Goal: Task Accomplishment & Management: Complete application form

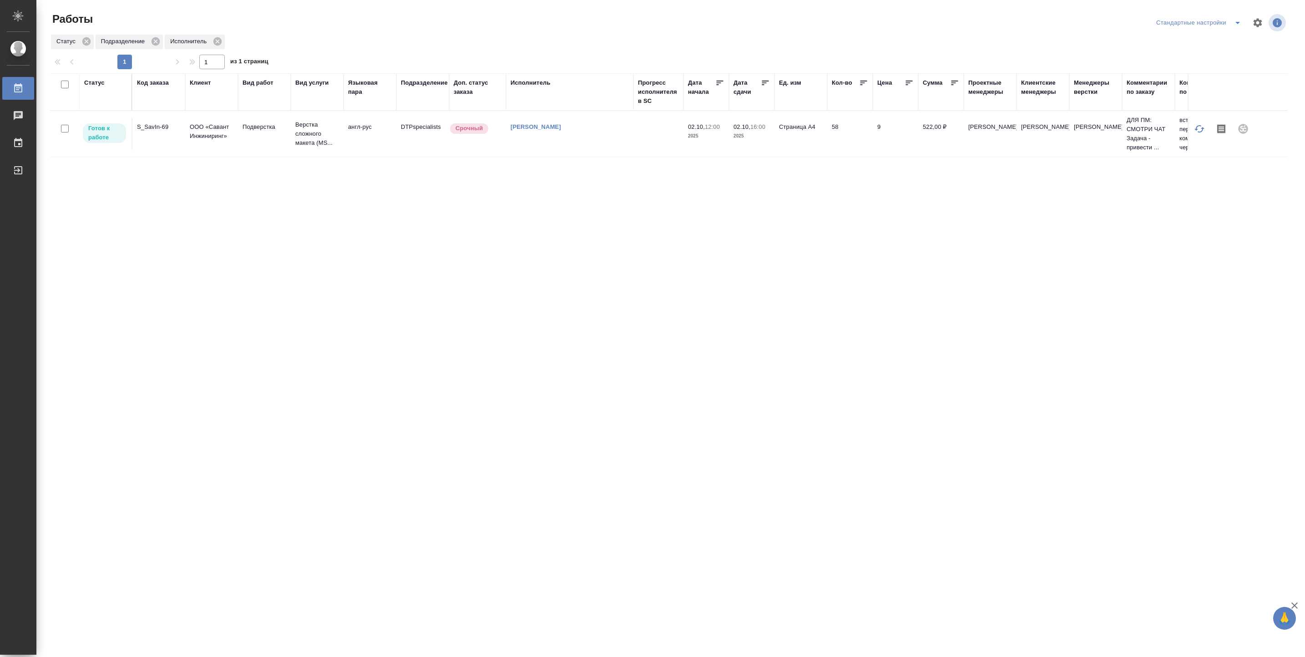
click at [641, 131] on td at bounding box center [658, 134] width 50 height 32
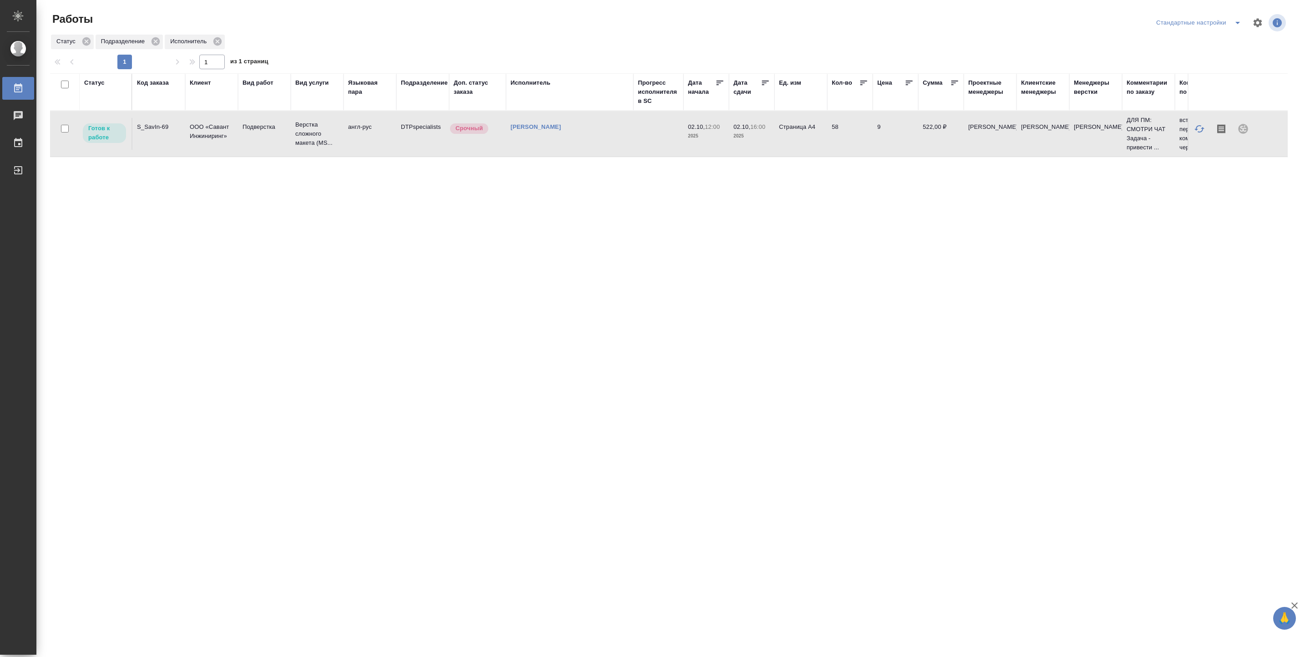
click at [641, 131] on td at bounding box center [658, 134] width 50 height 32
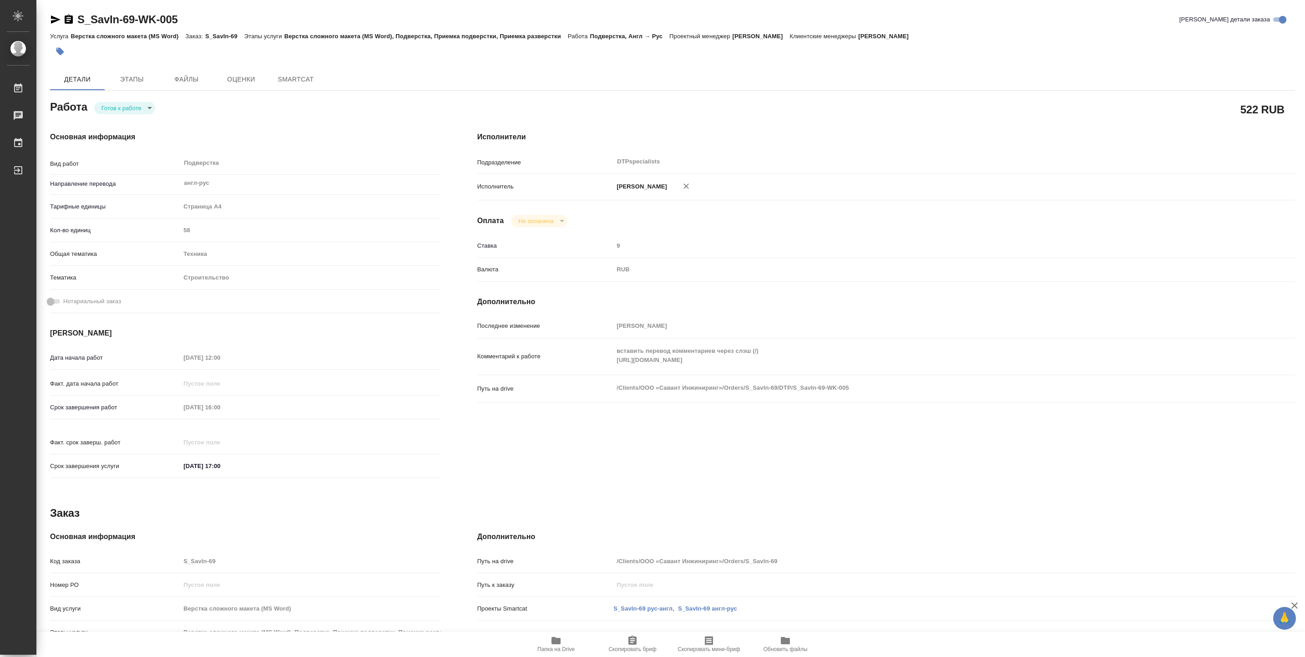
type textarea "x"
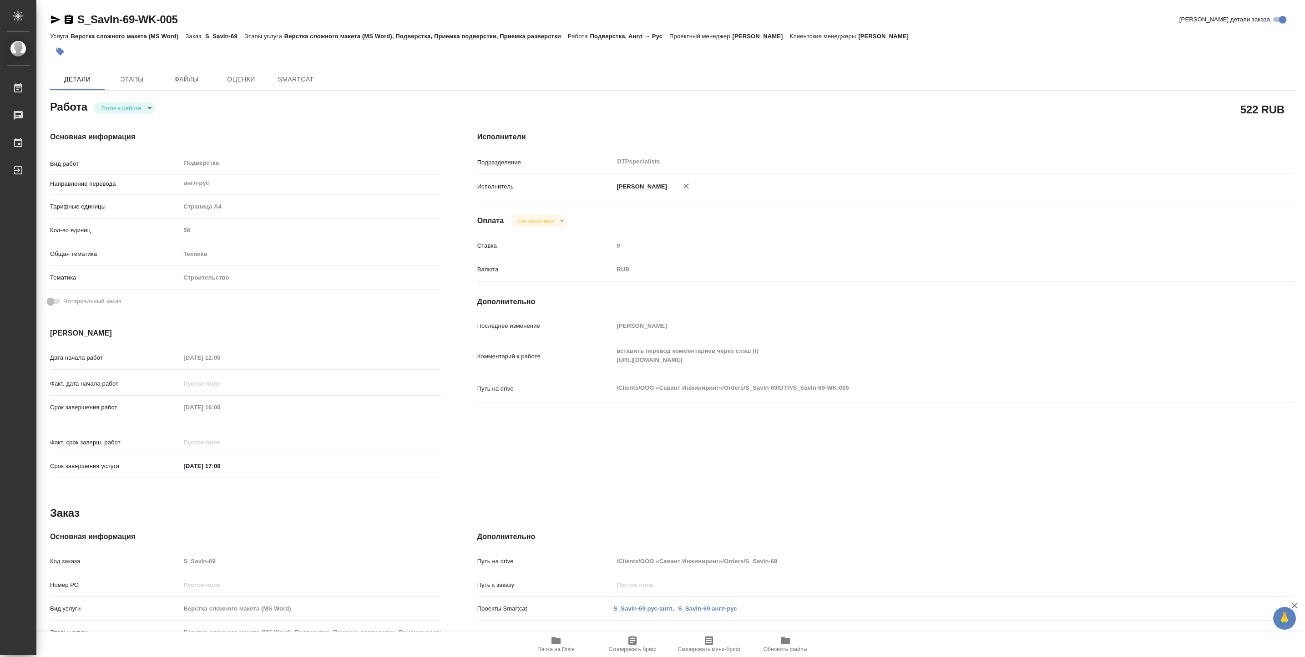
type textarea "x"
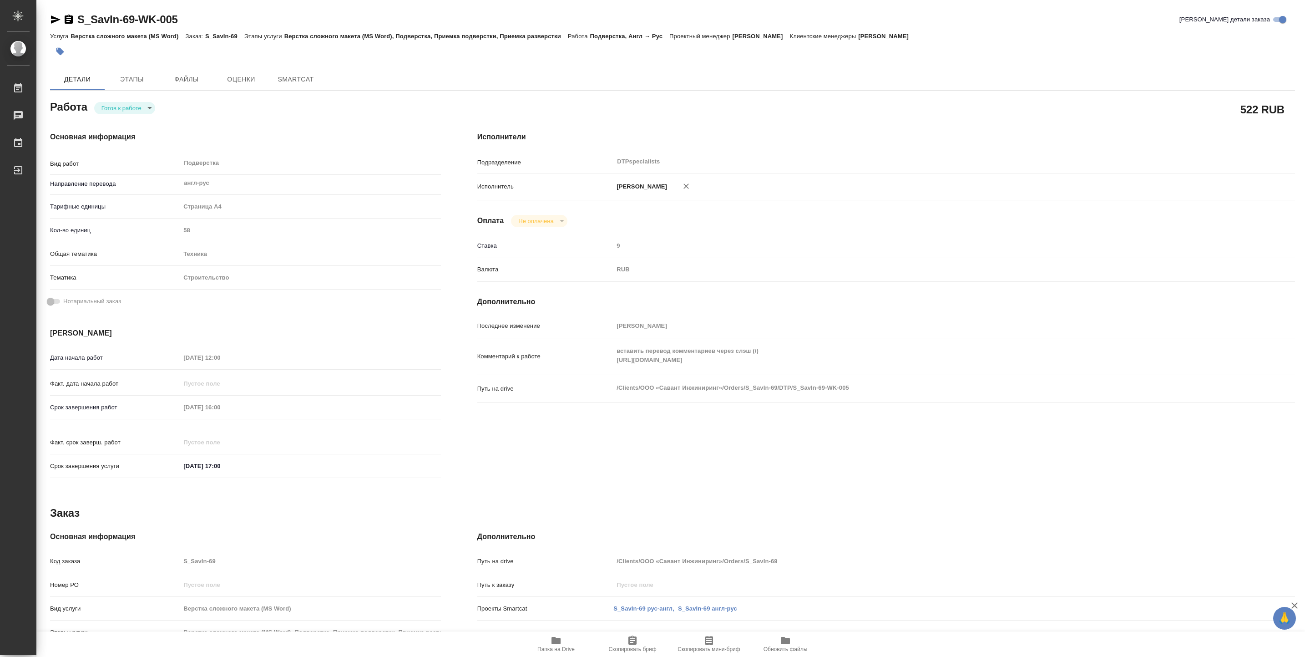
type textarea "x"
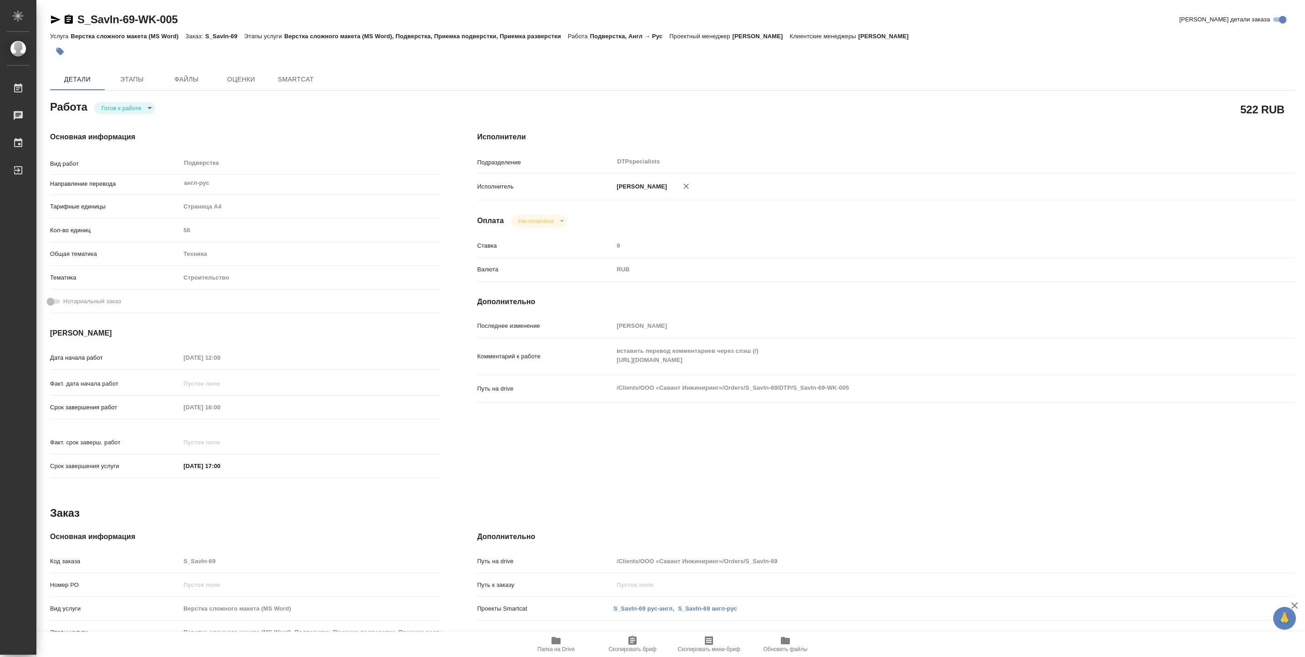
type textarea "x"
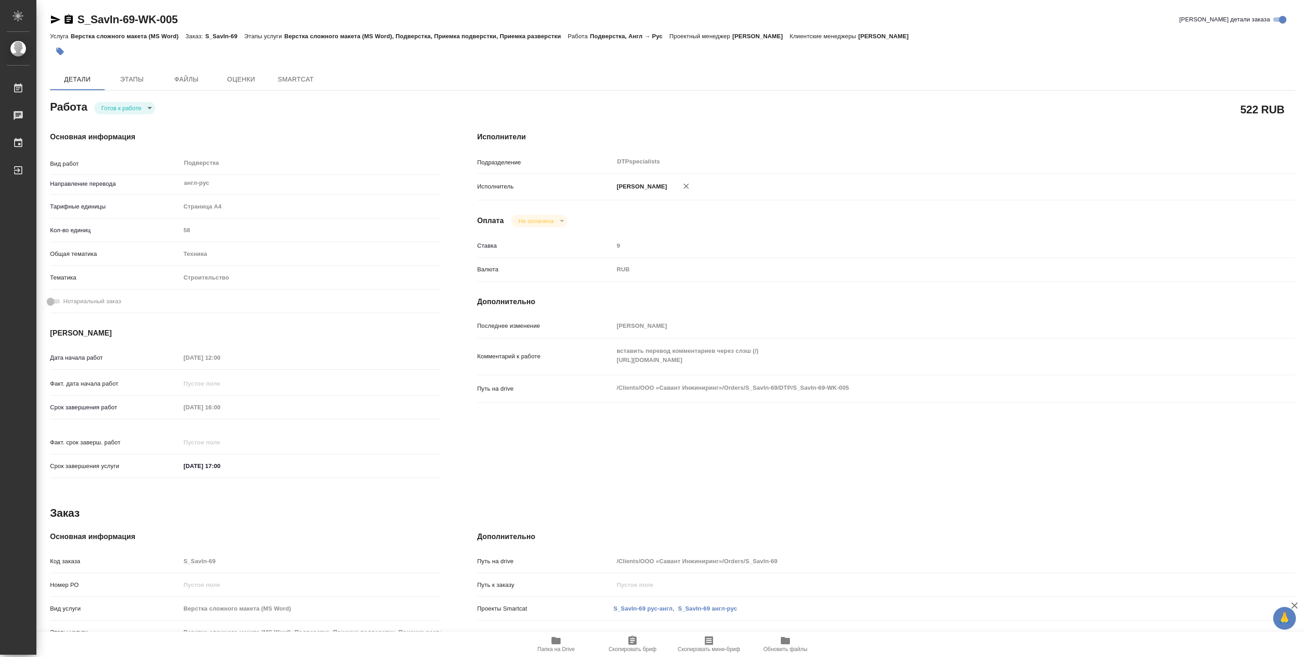
type textarea "x"
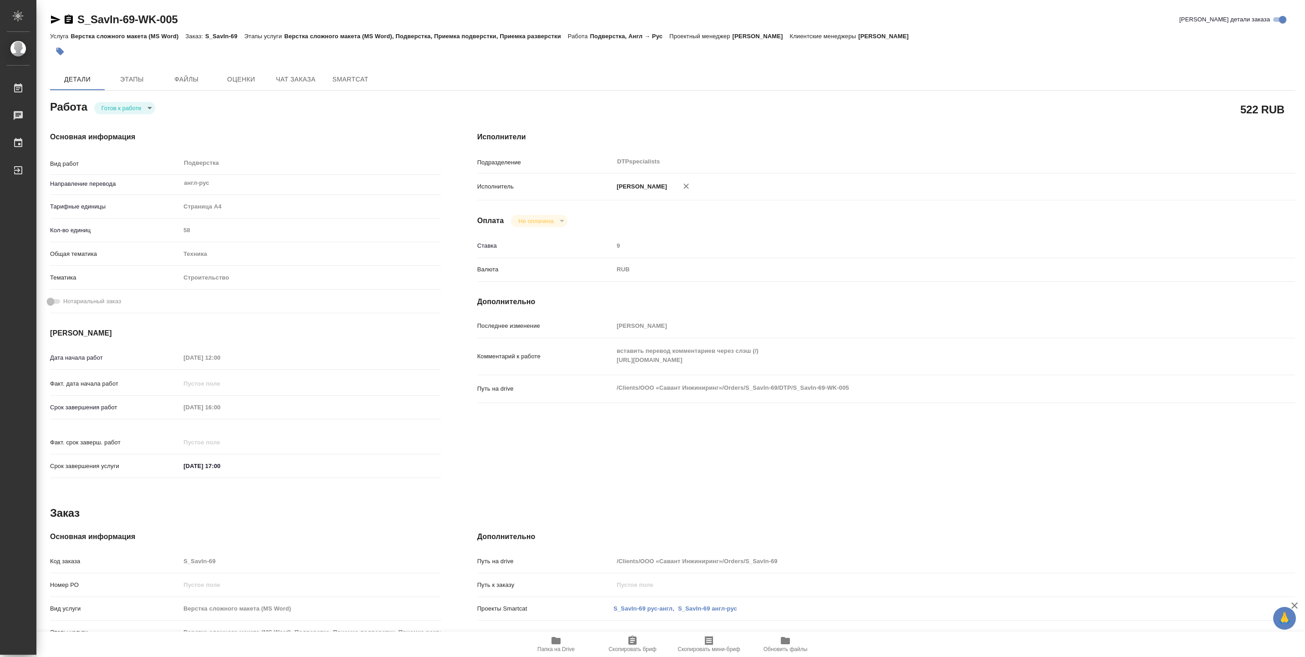
type textarea "x"
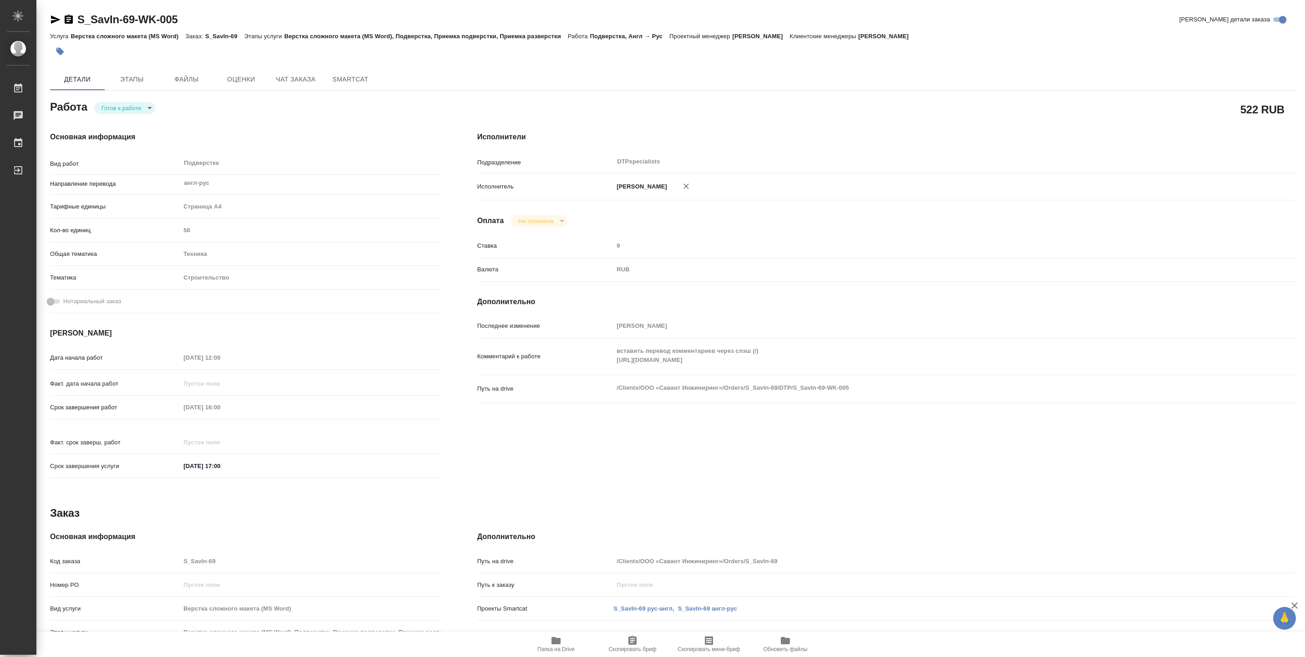
type textarea "x"
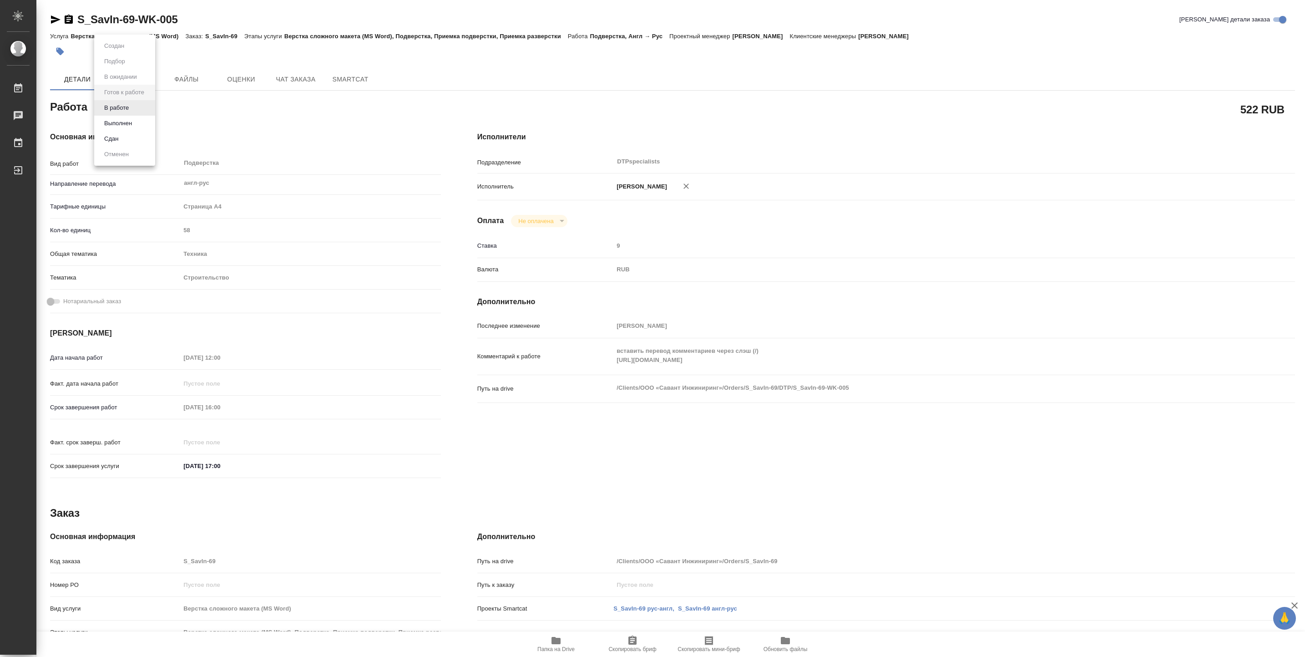
click at [141, 104] on body "🙏 .cls-1 fill:#fff; AWATERA Vasiutchenko [PERSON_NAME] 0 Чаты График Выйти S_Sa…" at bounding box center [652, 328] width 1305 height 657
click at [141, 104] on li "В работе" at bounding box center [124, 107] width 61 height 15
type textarea "x"
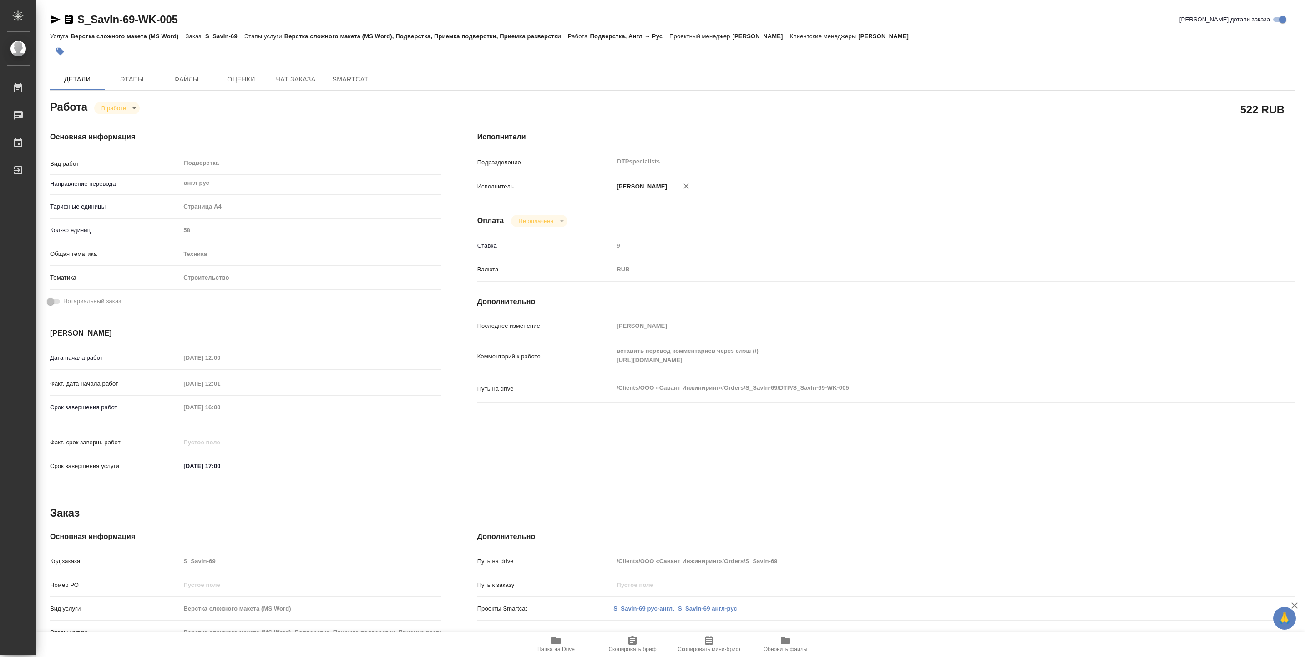
type textarea "x"
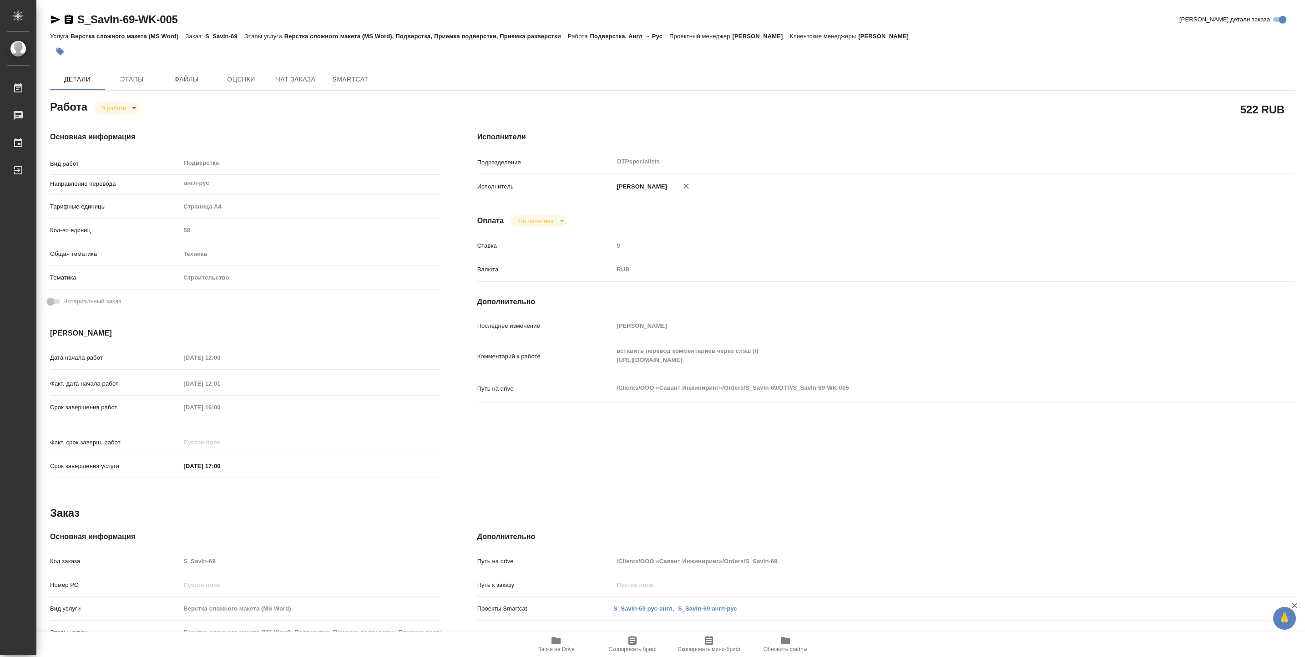
type textarea "x"
